Goal: Task Accomplishment & Management: Use online tool/utility

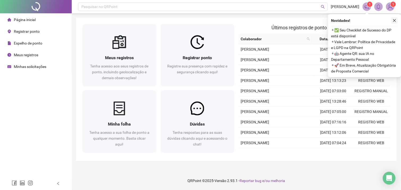
click at [396, 20] on icon "close" at bounding box center [395, 21] width 4 height 4
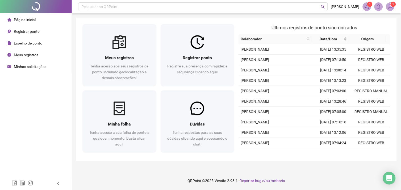
click at [25, 32] on span "Registrar ponto" at bounding box center [27, 31] width 26 height 4
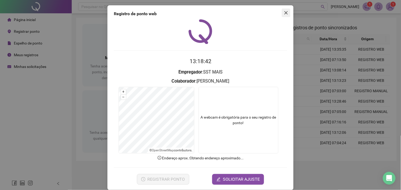
click at [285, 13] on icon "close" at bounding box center [286, 12] width 3 height 3
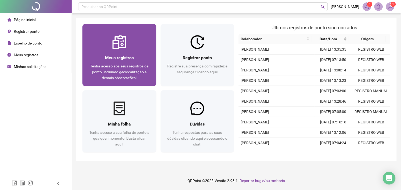
click at [121, 55] on span "Meus registros" at bounding box center [119, 57] width 29 height 5
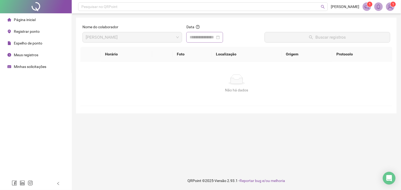
click at [220, 39] on div at bounding box center [205, 37] width 30 height 6
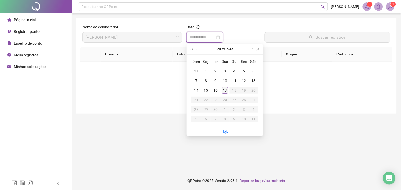
type input "**********"
click at [224, 89] on div "17" at bounding box center [225, 90] width 6 height 6
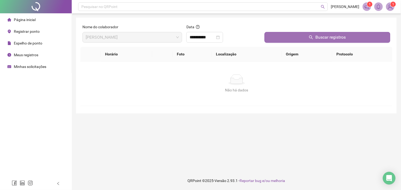
click at [287, 41] on button "Buscar registros" at bounding box center [328, 37] width 126 height 11
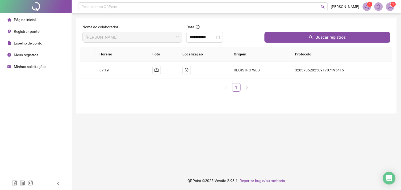
click at [36, 31] on span "Registrar ponto" at bounding box center [27, 31] width 26 height 4
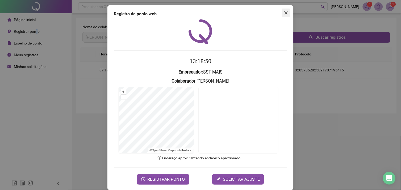
click at [284, 11] on icon "close" at bounding box center [286, 13] width 4 height 4
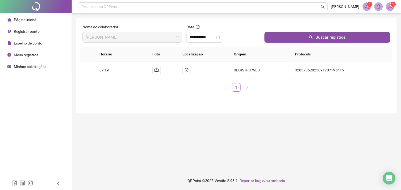
click at [33, 31] on span "Registrar ponto" at bounding box center [27, 31] width 26 height 4
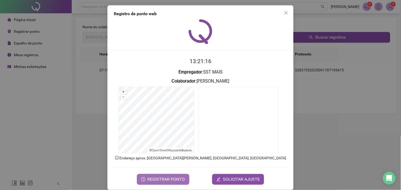
click at [148, 180] on span "REGISTRAR PONTO" at bounding box center [167, 179] width 38 height 6
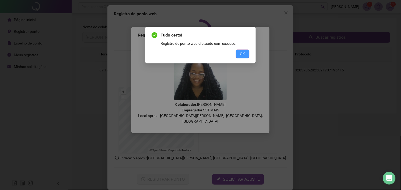
click at [237, 55] on button "OK" at bounding box center [243, 53] width 14 height 9
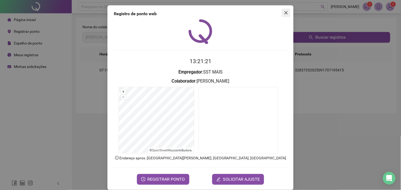
click at [284, 11] on icon "close" at bounding box center [286, 13] width 4 height 4
